Goal: Task Accomplishment & Management: Manage account settings

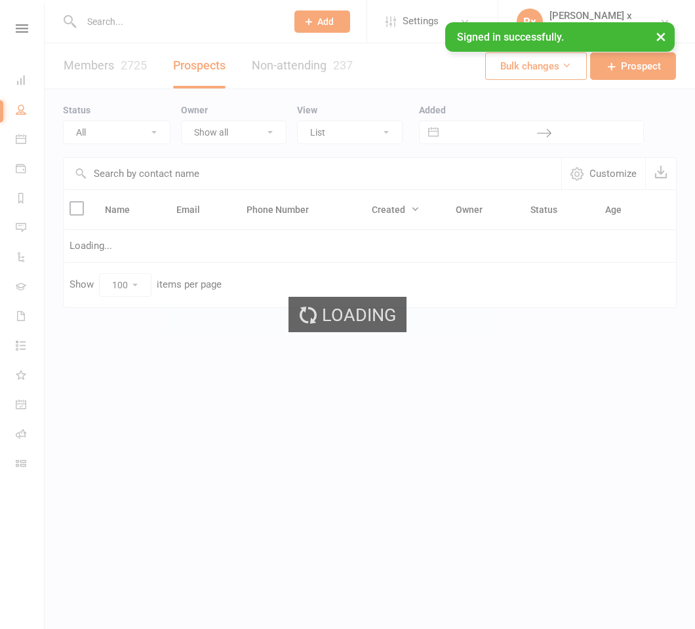
select select "100"
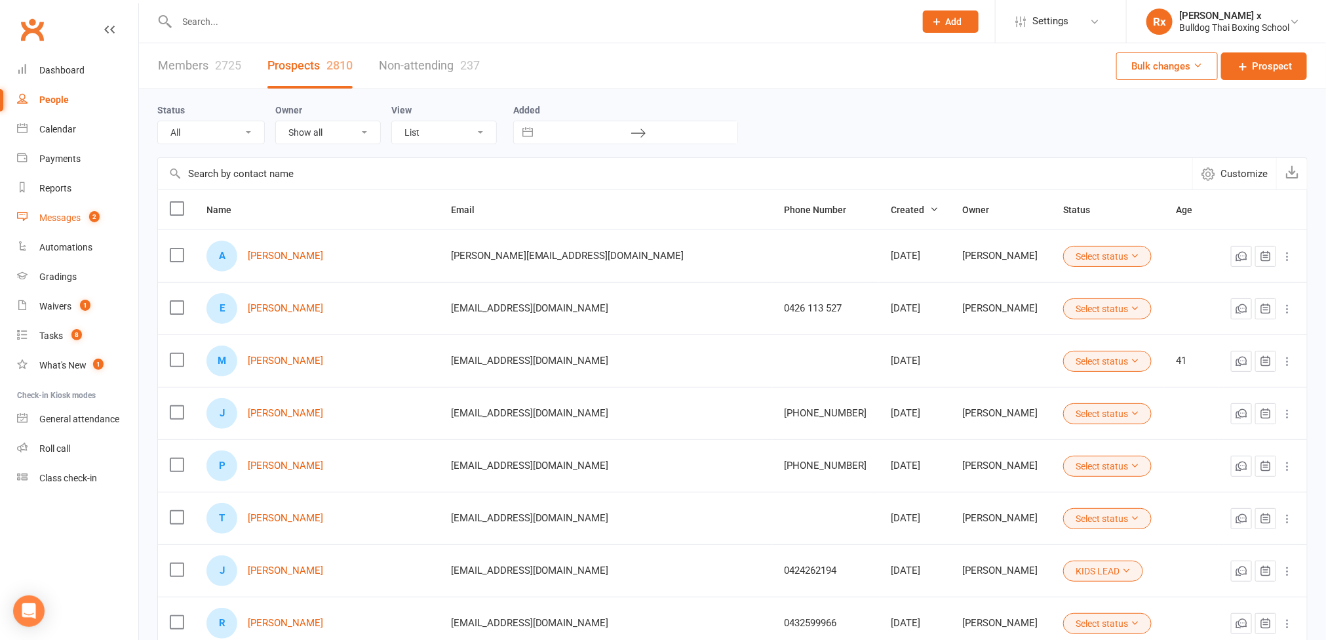
click at [63, 216] on div "Messages" at bounding box center [59, 217] width 41 height 10
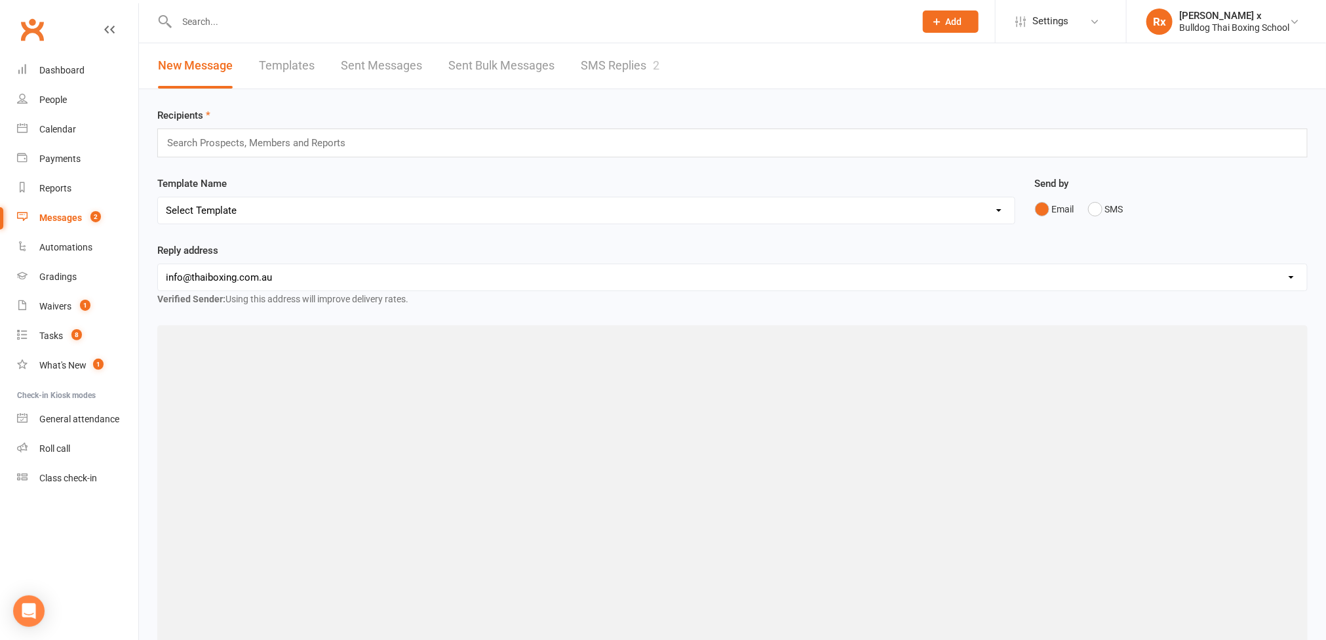
click at [612, 59] on link "SMS Replies 2" at bounding box center [620, 65] width 79 height 45
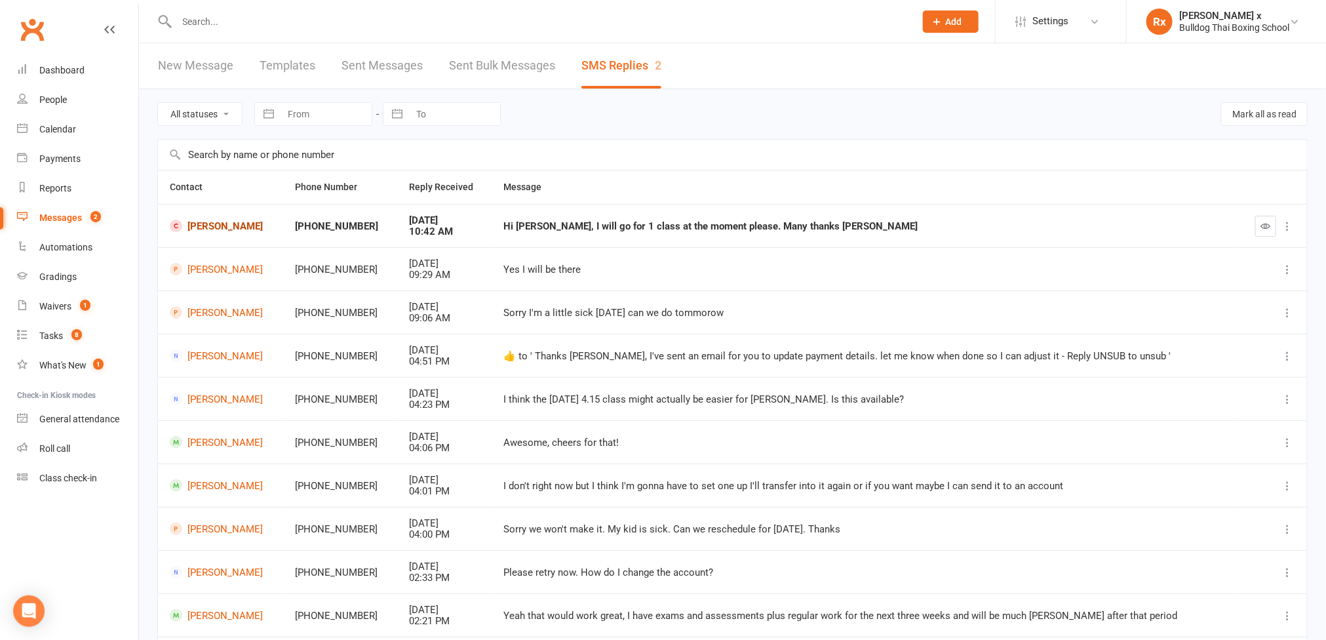
click at [223, 231] on link "Adam Vesey" at bounding box center [221, 226] width 102 height 12
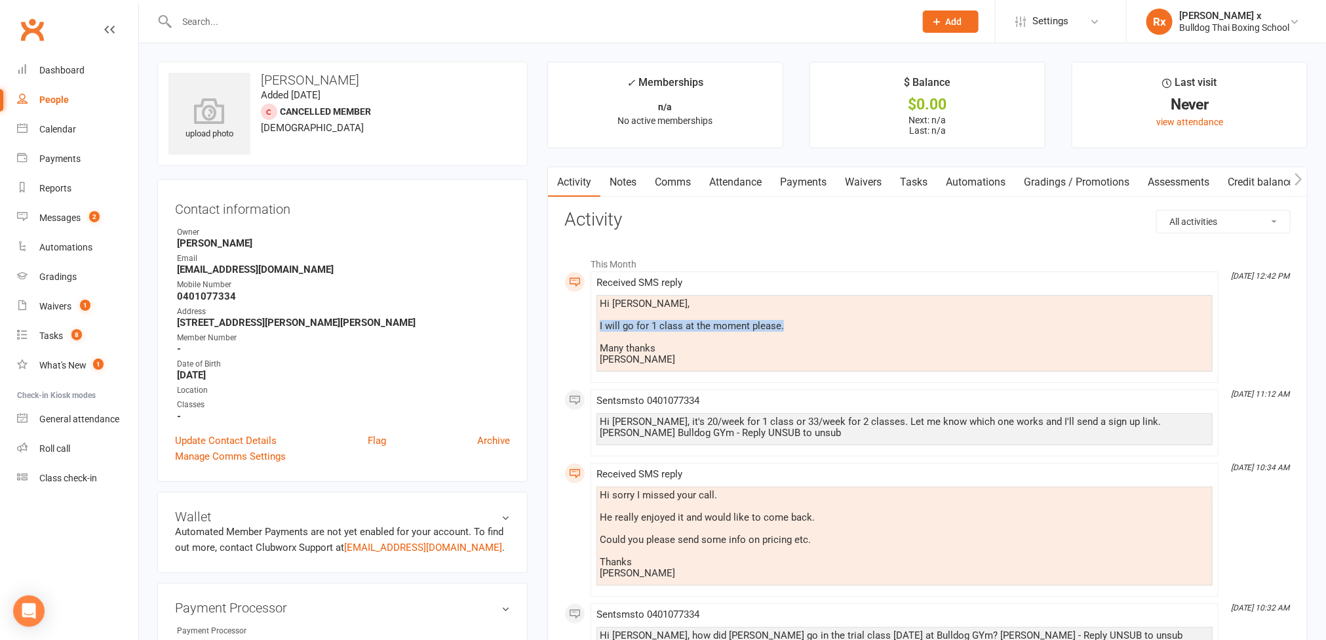
drag, startPoint x: 600, startPoint y: 323, endPoint x: 796, endPoint y: 327, distance: 196.1
click at [694, 327] on div "Hi Danuta, I will go for 1 class at the moment please. Many thanks Adam" at bounding box center [905, 333] width 616 height 77
click at [694, 182] on link "Tasks" at bounding box center [914, 182] width 46 height 30
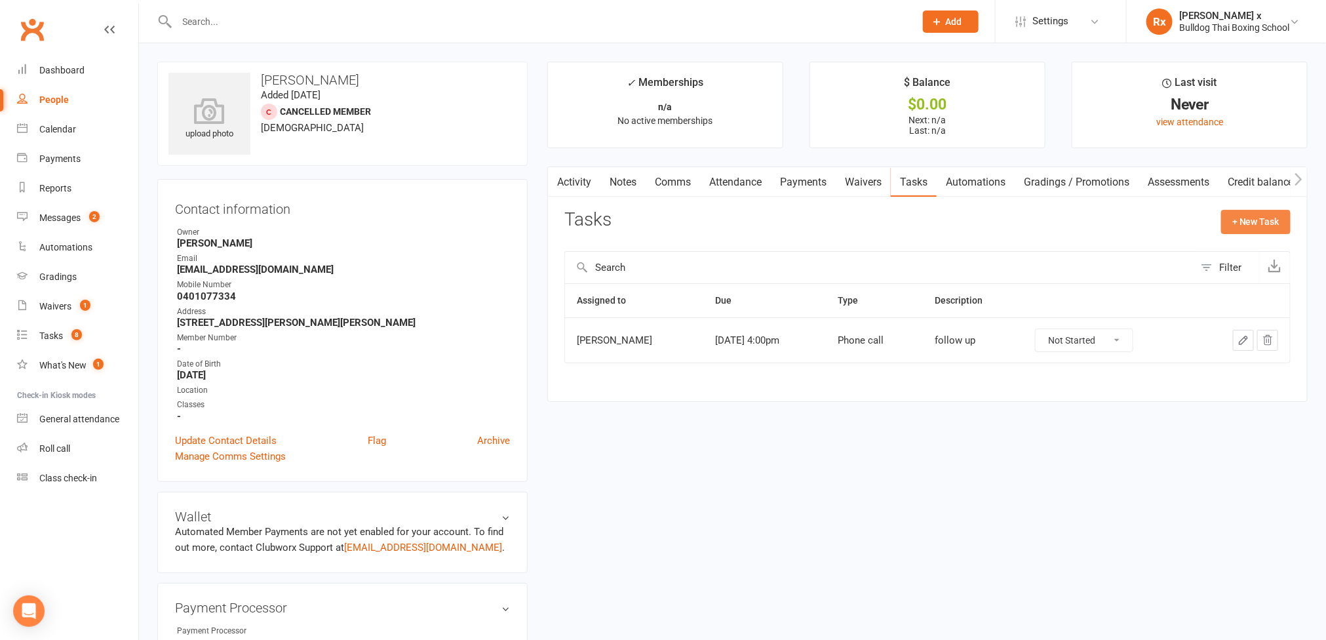
click at [694, 230] on button "+ New Task" at bounding box center [1255, 222] width 69 height 24
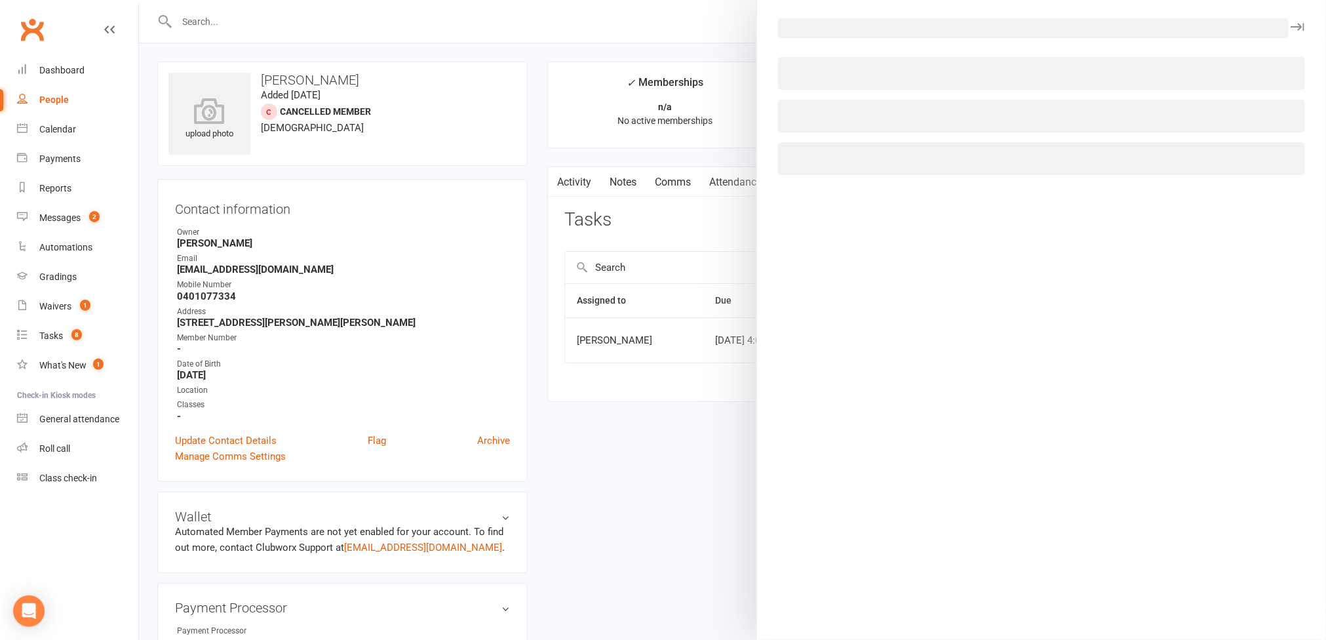
select select "45795"
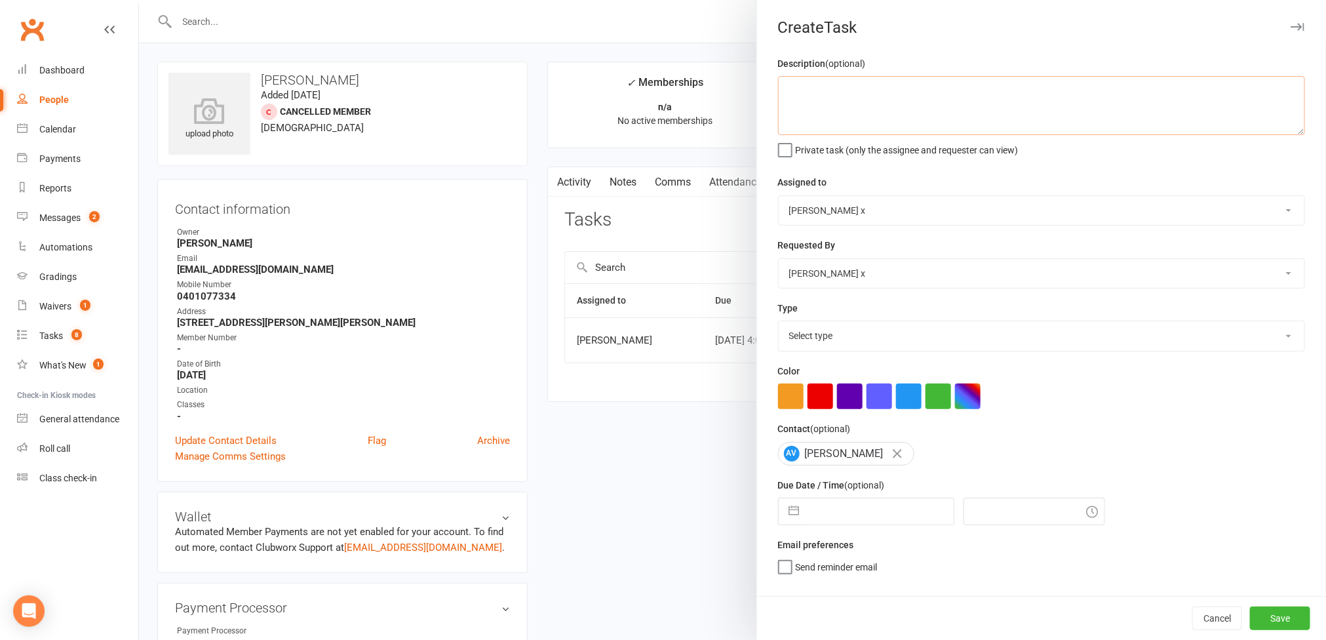
click at [694, 90] on textarea at bounding box center [1041, 105] width 527 height 59
paste textarea "I will go for 1 class at the moment please."
type textarea "Messaged: "I will go for 1 class at the moment please.""
click at [694, 215] on select "Nick Stone Alex O'Neil Rhoda x Nick Stone Lara Ahola Mark Ward Personal Trainers" at bounding box center [1042, 210] width 526 height 29
select select "12940"
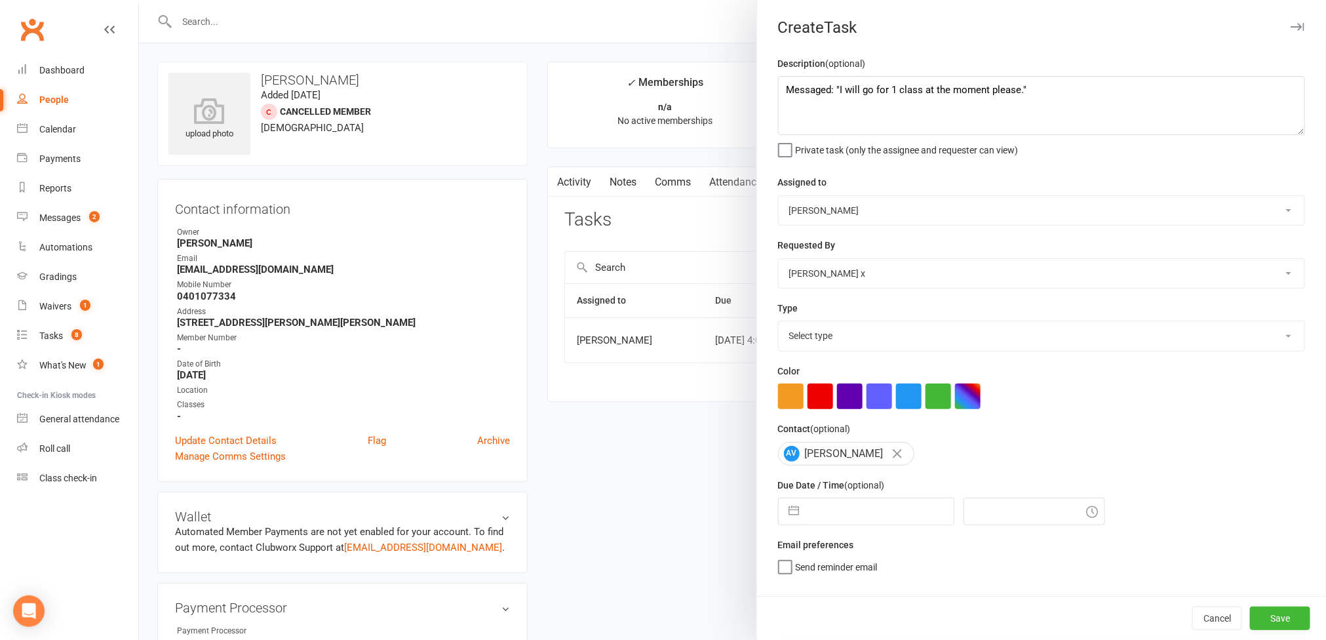
click at [694, 197] on select "Nick Stone Alex O'Neil Rhoda x Nick Stone Lara Ahola Mark Ward Personal Trainers" at bounding box center [1042, 210] width 526 height 29
click at [694, 342] on select "Select type Action E-mail Meeting Phone call Text Add new task type" at bounding box center [1042, 335] width 526 height 29
select select "12049"
click at [694, 324] on select "Select type Action E-mail Meeting Phone call Text Add new task type" at bounding box center [1042, 335] width 526 height 29
select select "7"
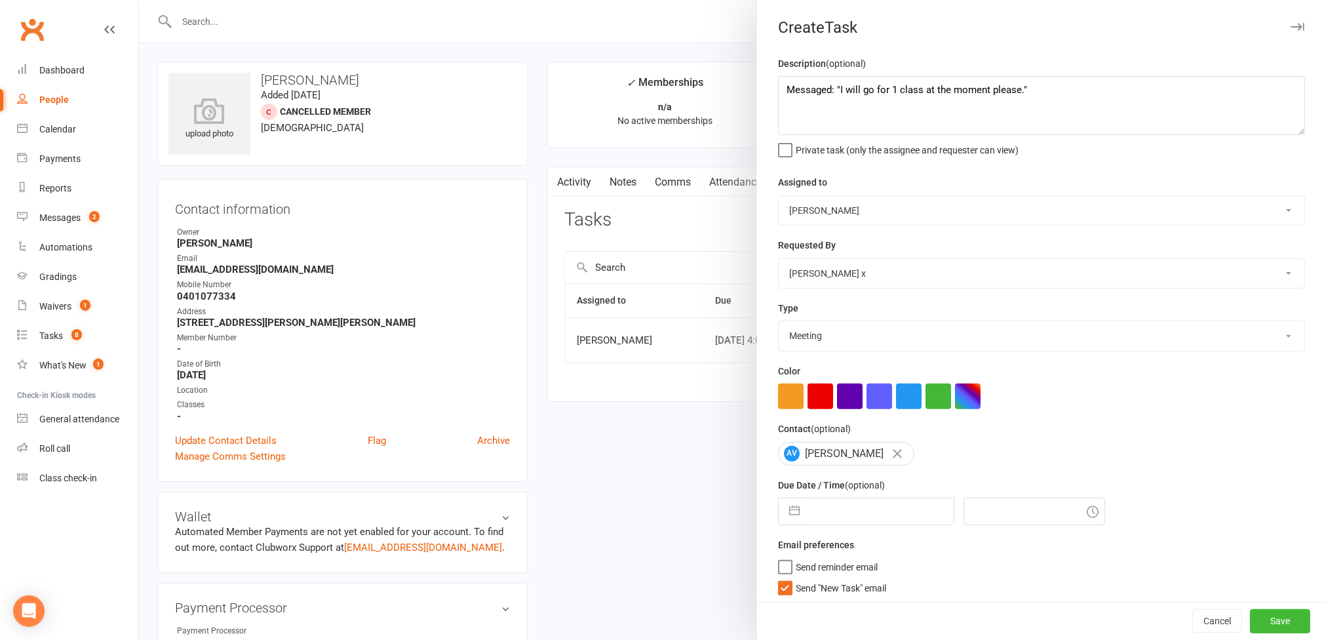
select select "2025"
select select "8"
select select "2025"
select select "9"
select select "2025"
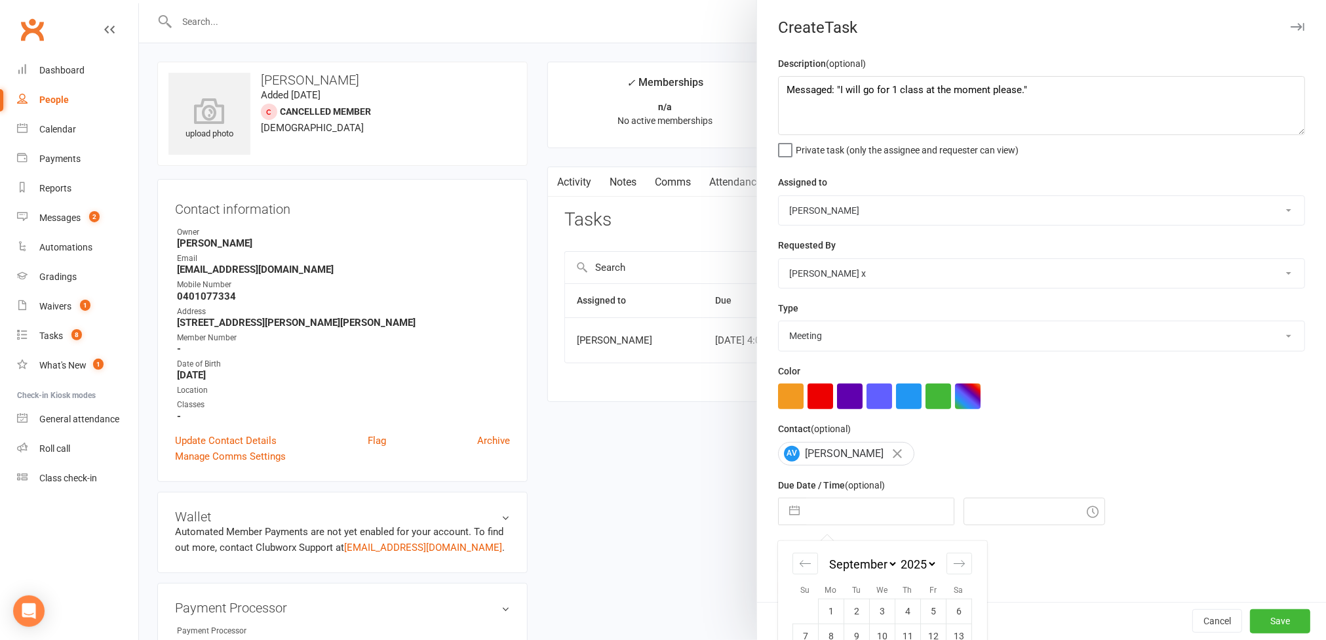
click at [694, 522] on input "text" at bounding box center [879, 511] width 147 height 26
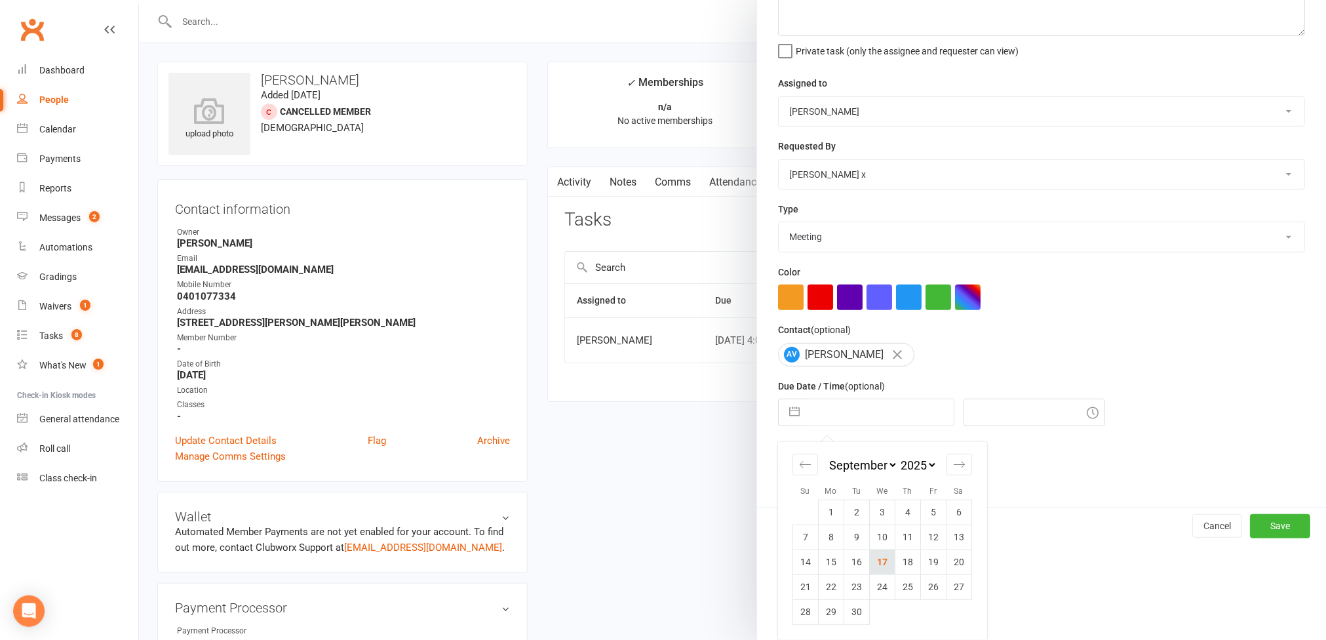
click at [694, 564] on td "17" at bounding box center [882, 561] width 26 height 25
type input "17 Sep 2025"
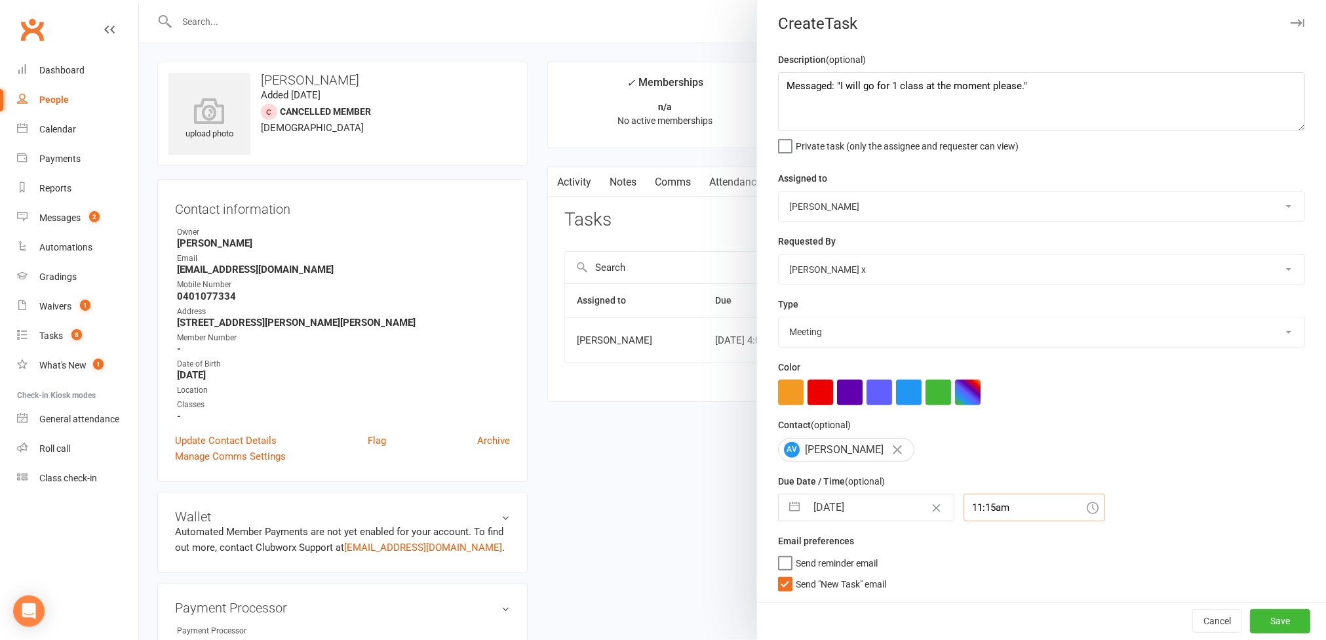
scroll to position [22, 0]
click at [694, 501] on input "11:15am" at bounding box center [1035, 508] width 142 height 28
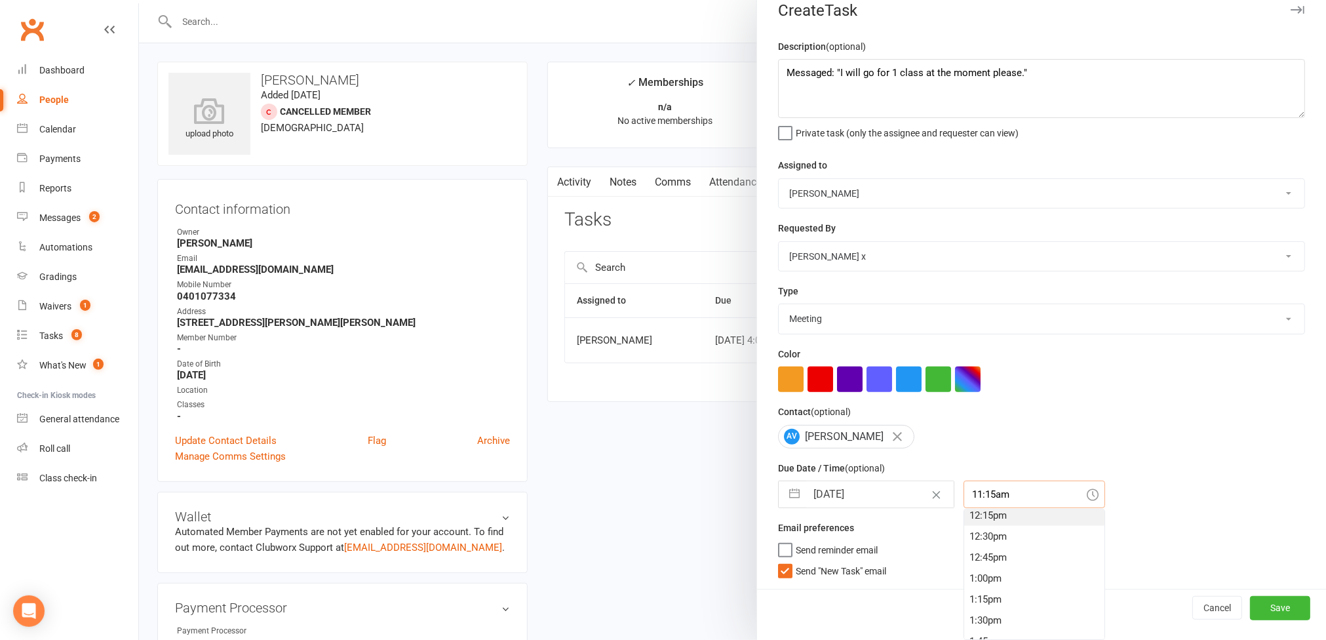
scroll to position [1119, 0]
click at [694, 518] on div "1:15pm" at bounding box center [1034, 512] width 140 height 21
type input "1:15pm"
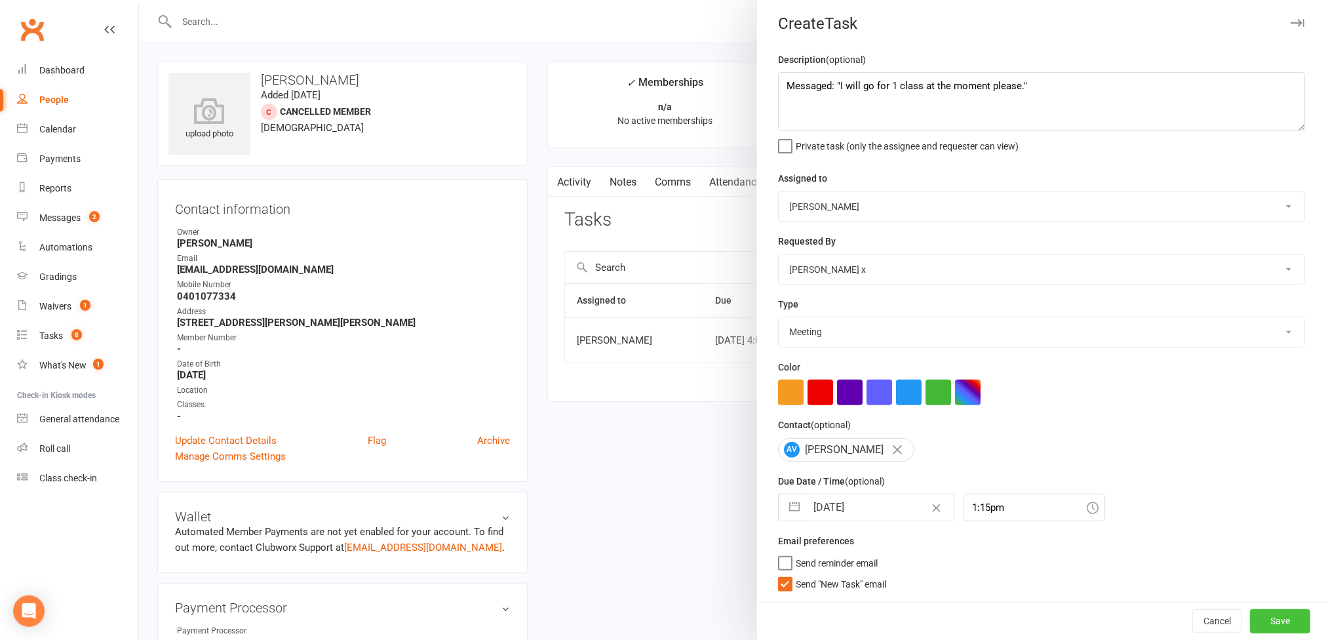
click at [694, 620] on button "Save" at bounding box center [1280, 621] width 60 height 24
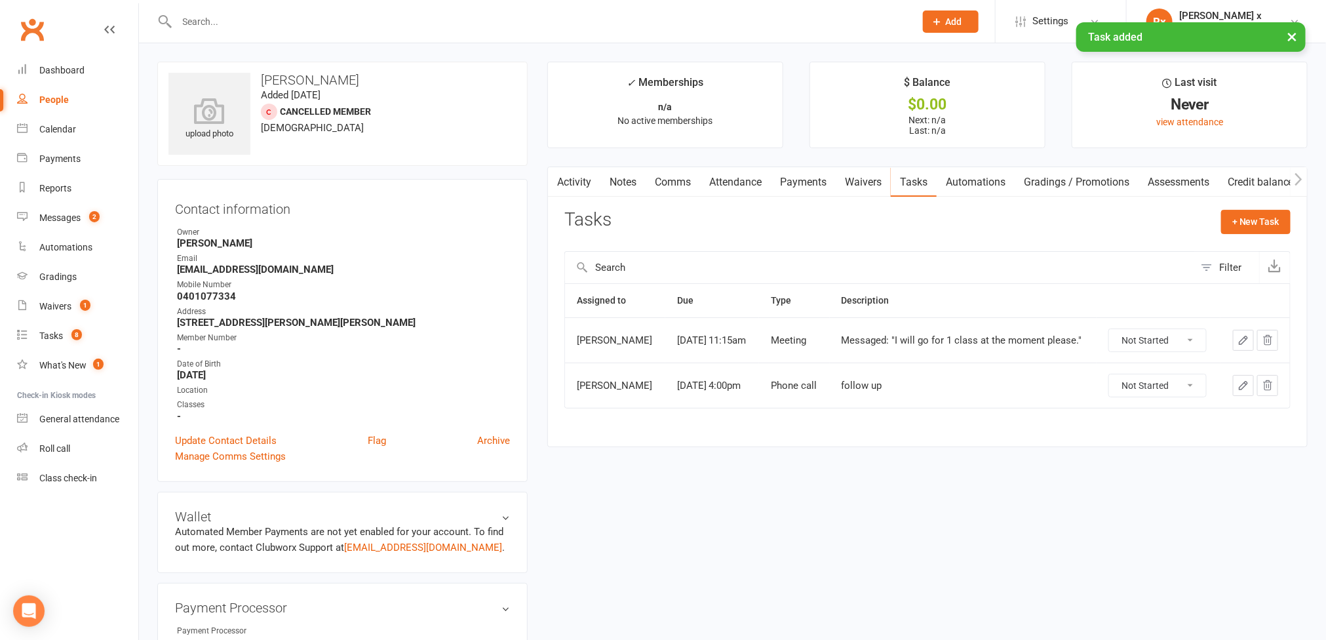
click at [48, 106] on link "People" at bounding box center [77, 99] width 121 height 29
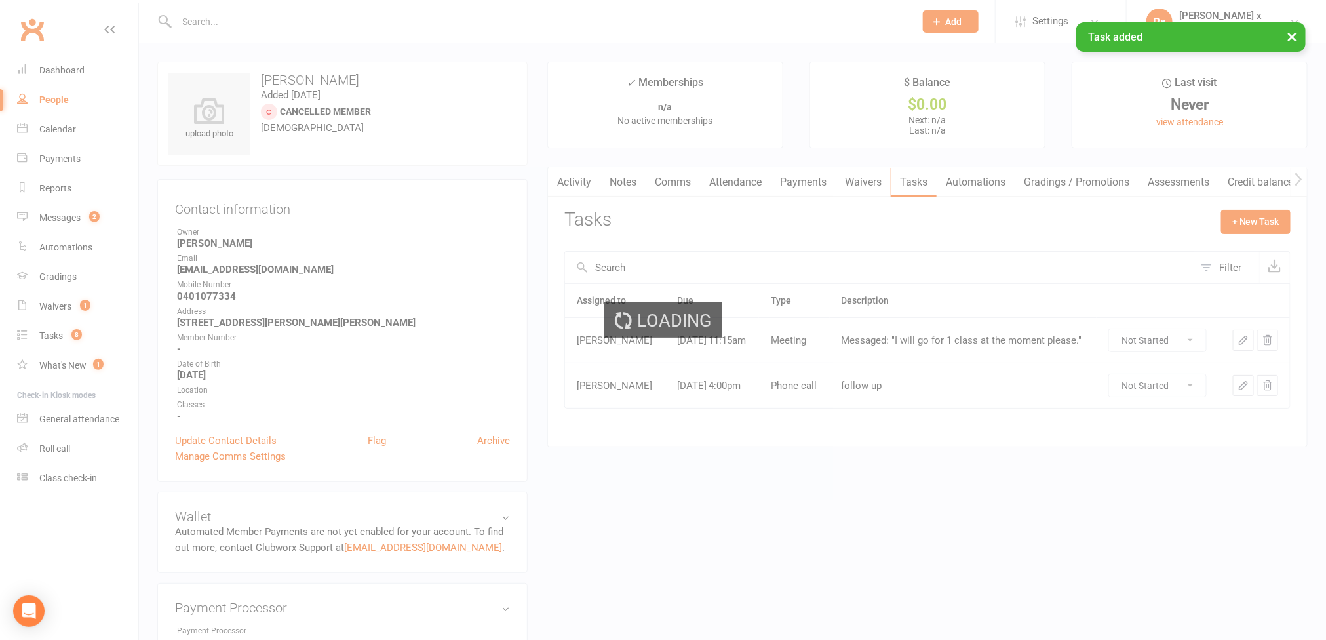
select select "100"
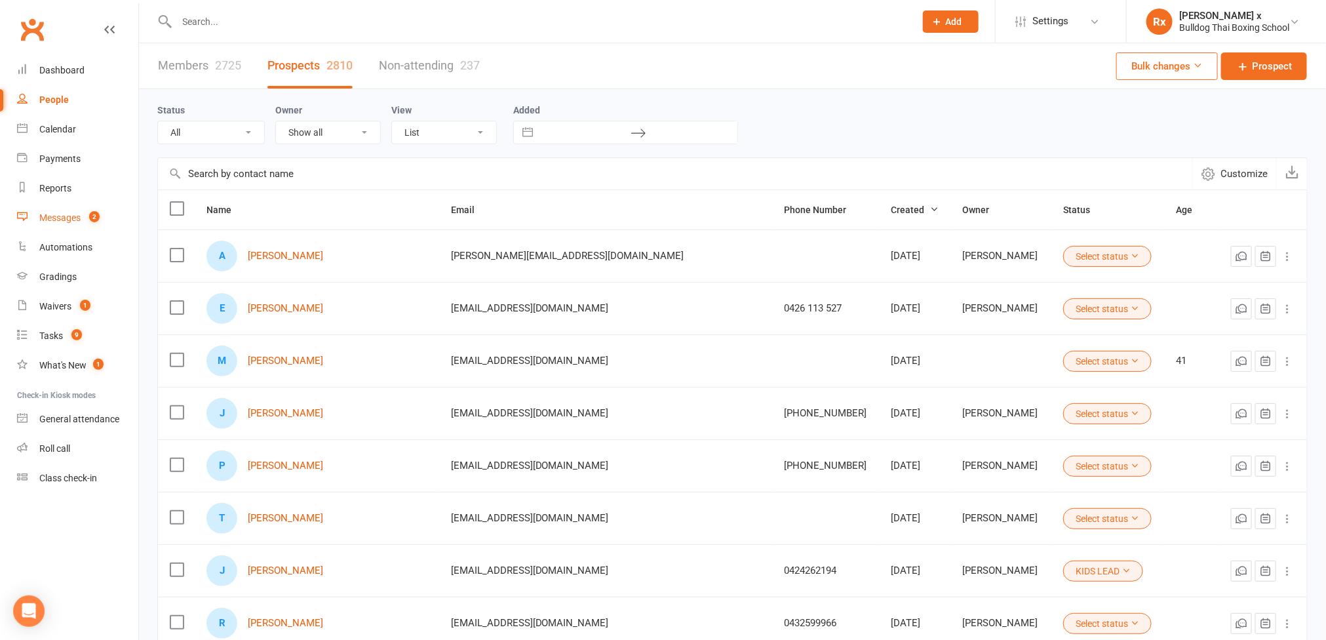
click at [81, 208] on link "Messages 2" at bounding box center [77, 217] width 121 height 29
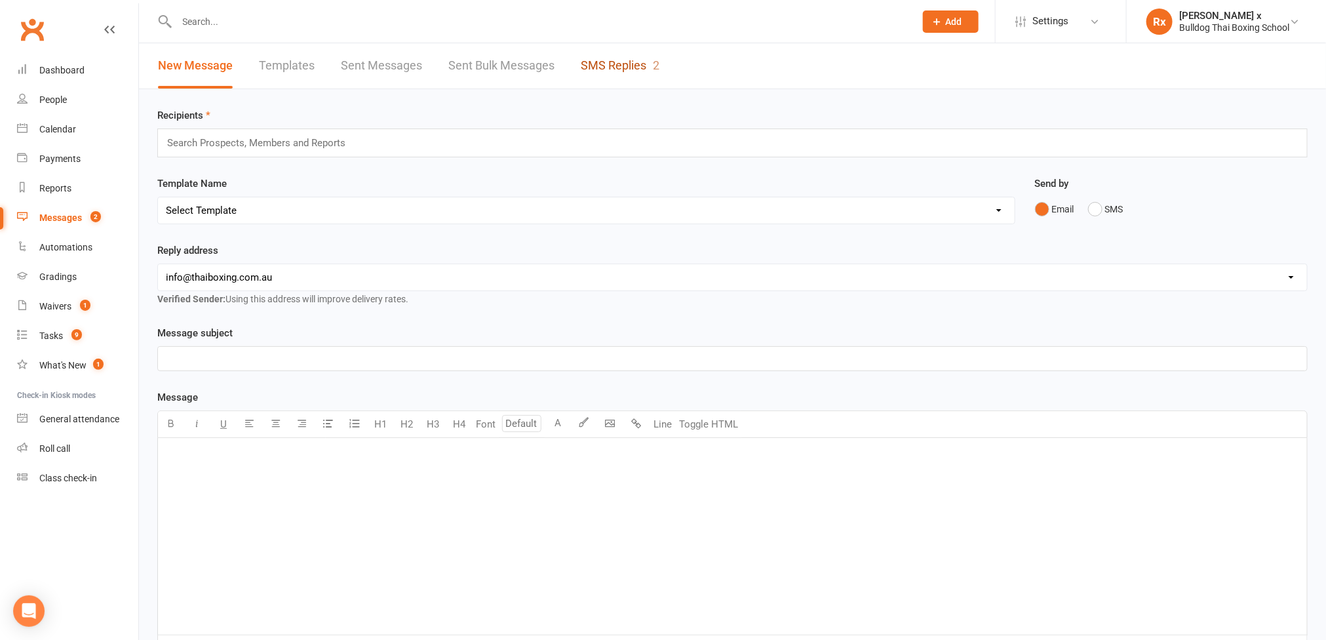
click at [606, 75] on link "SMS Replies 2" at bounding box center [620, 65] width 79 height 45
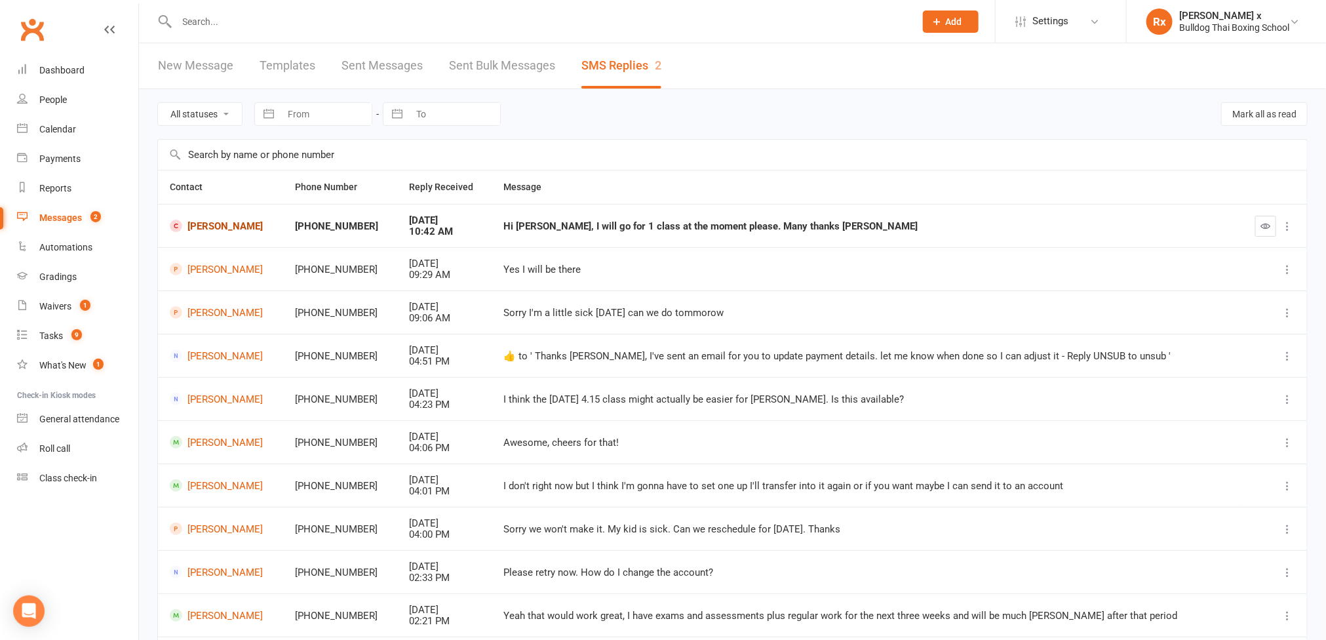
click at [217, 230] on link "Adam Vesey" at bounding box center [221, 226] width 102 height 12
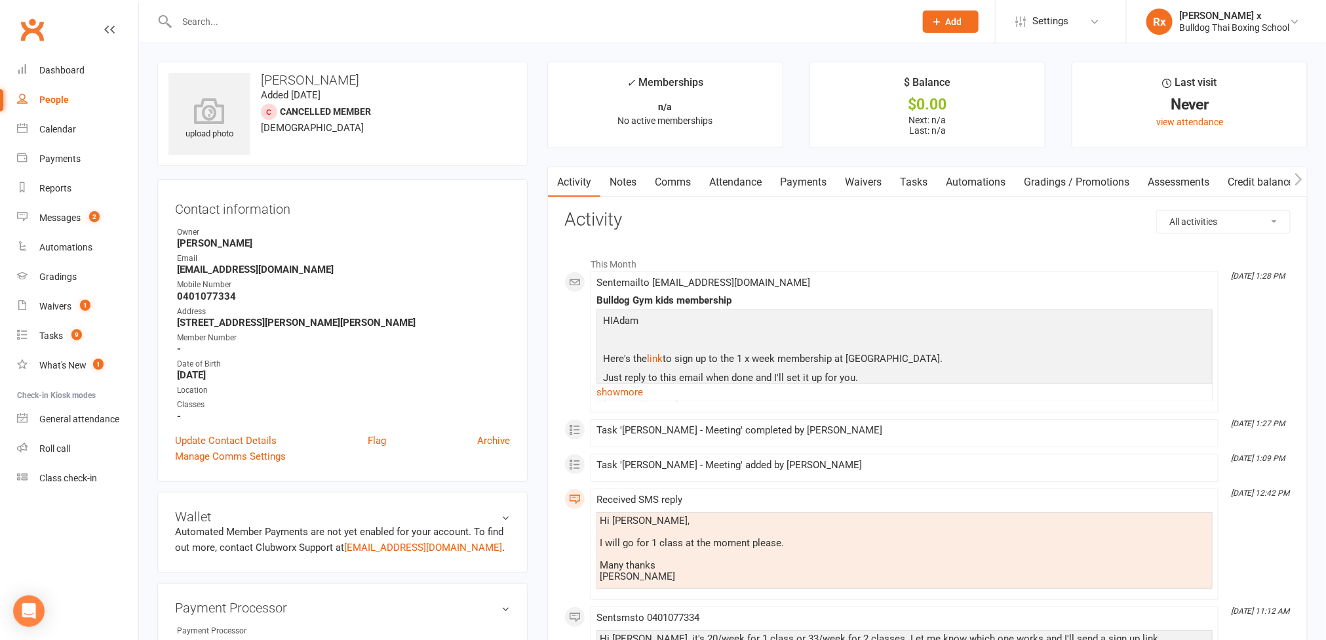
click at [65, 101] on div "People" at bounding box center [53, 99] width 29 height 10
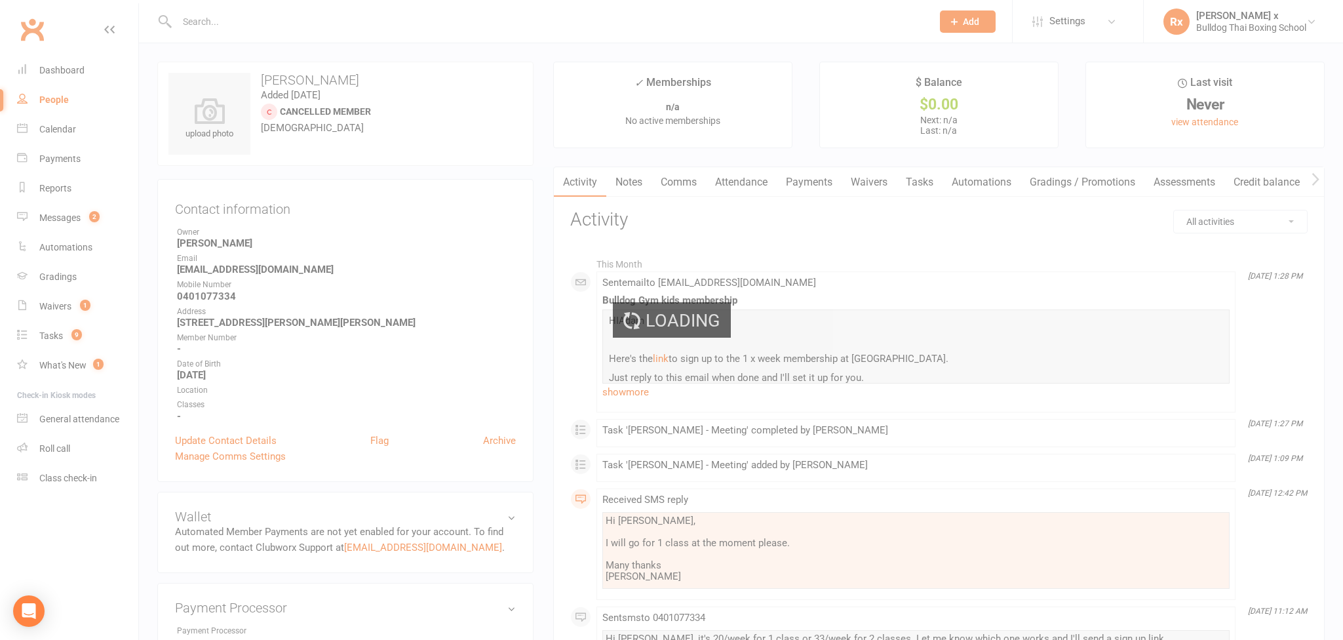
select select "100"
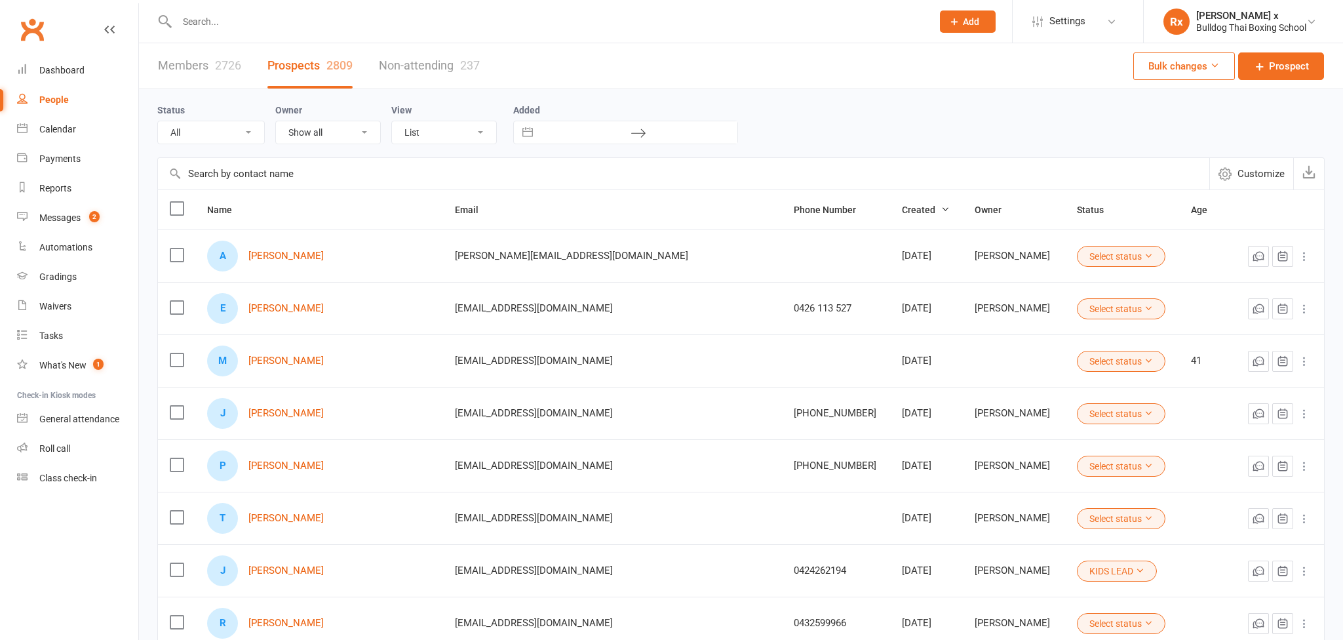
select select "100"
